Goal: Task Accomplishment & Management: Complete application form

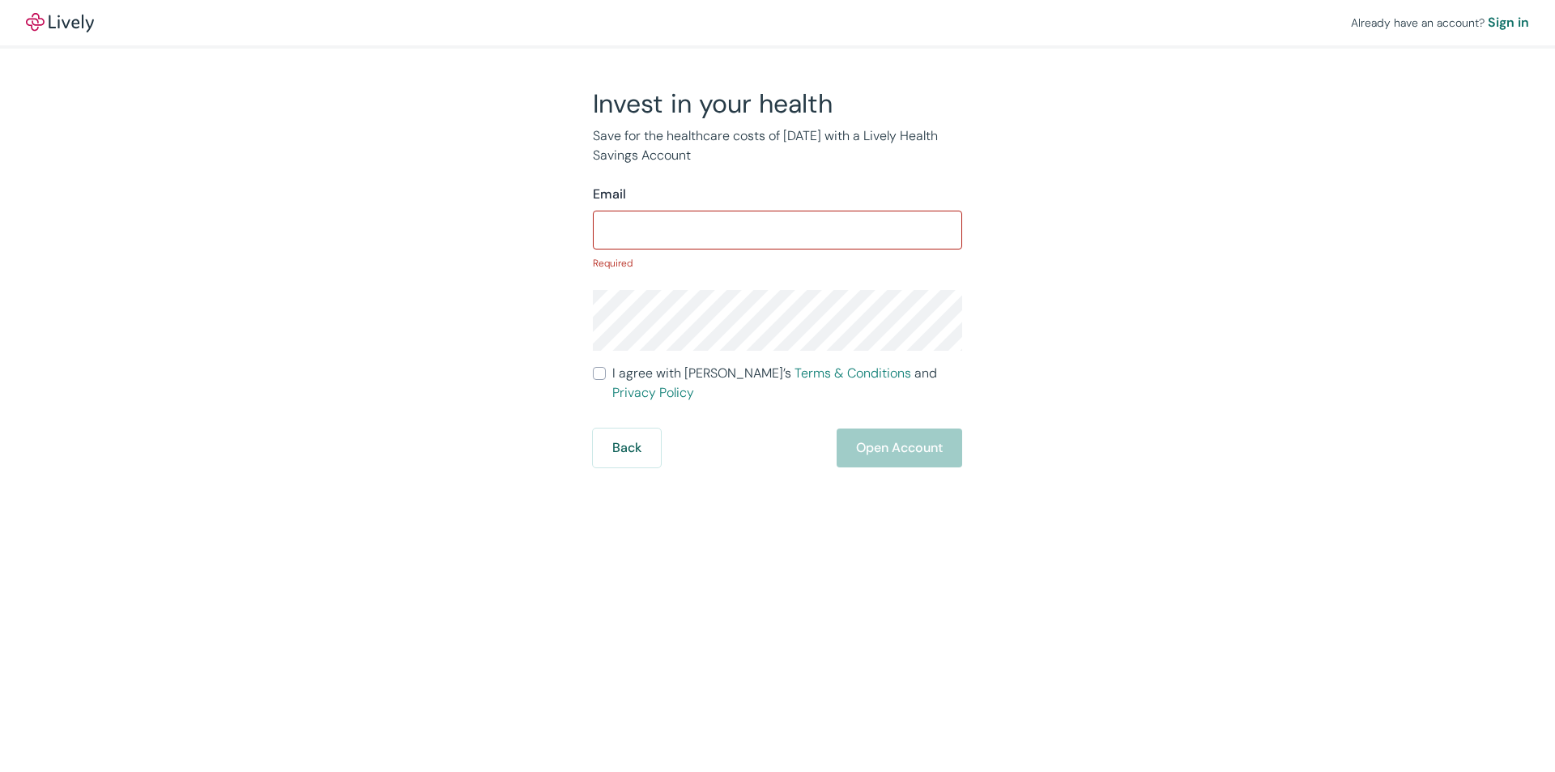
click at [598, 250] on div "Email ​ Required" at bounding box center [777, 228] width 369 height 86
click at [625, 241] on input "Email" at bounding box center [777, 230] width 369 height 32
paste input "[EMAIL_ADDRESS][DOMAIN_NAME]"
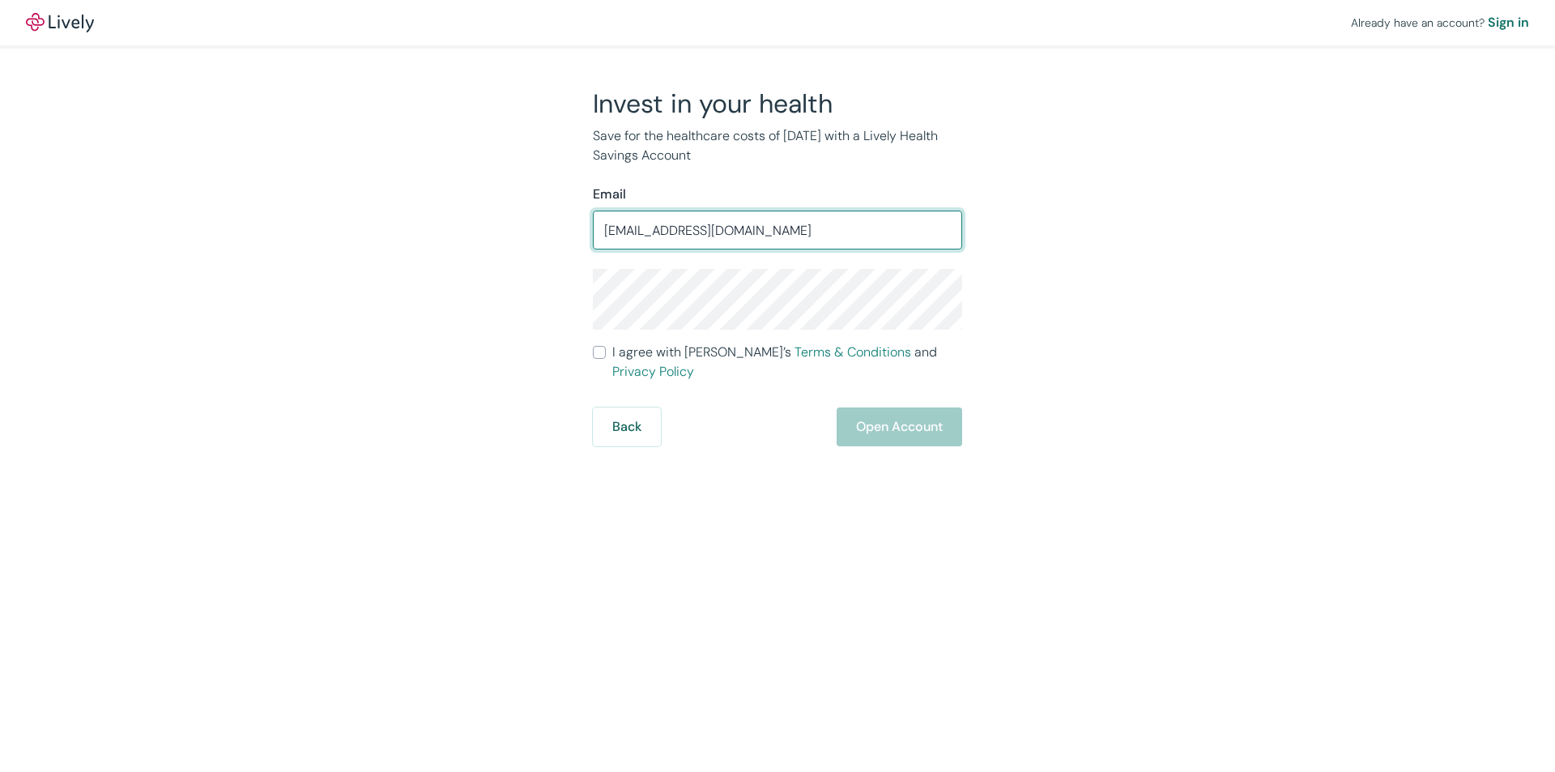
type input "[EMAIL_ADDRESS][DOMAIN_NAME]"
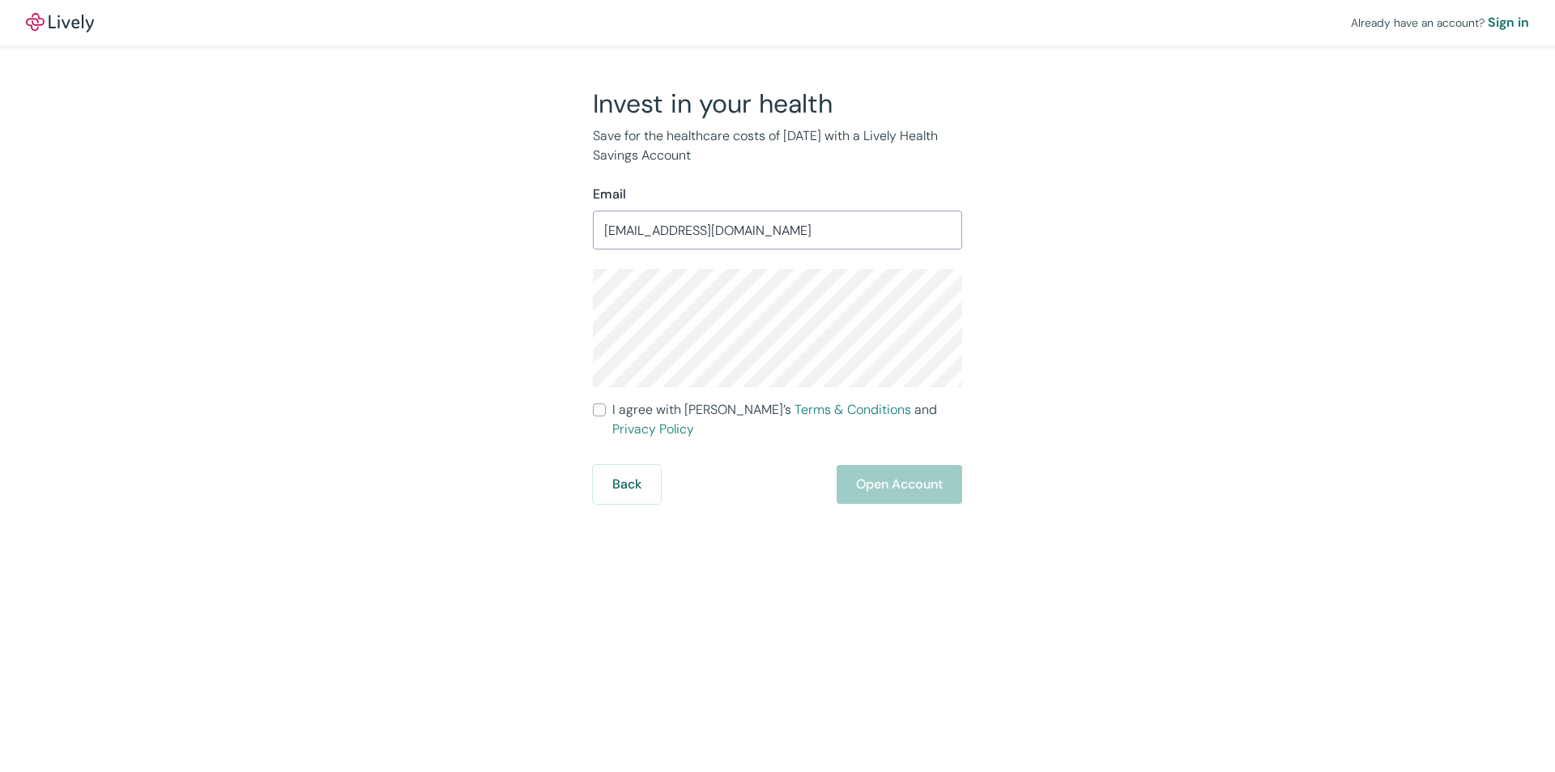
click at [594, 413] on input "I agree with Lively’s Terms & Conditions and Privacy Policy" at bounding box center [599, 409] width 13 height 13
checkbox input "true"
click at [901, 465] on button "Open Account" at bounding box center [898, 484] width 125 height 39
